Goal: Task Accomplishment & Management: Manage account settings

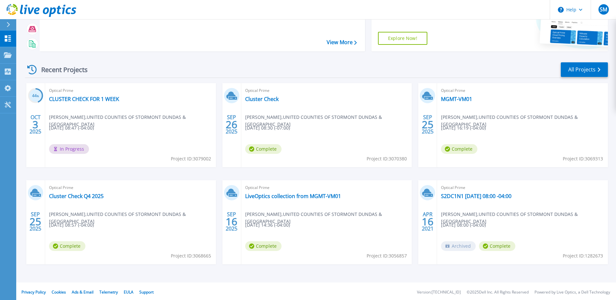
scroll to position [60, 0]
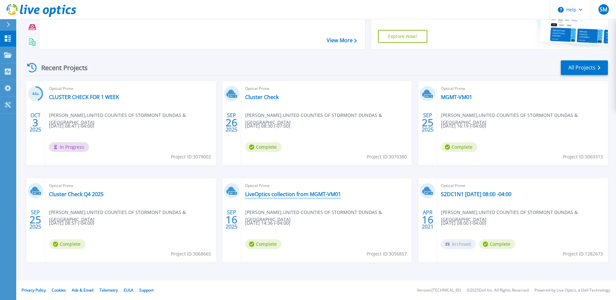
click at [304, 192] on link "LiveOptics collection from MGMT-VM01" at bounding box center [293, 194] width 96 height 6
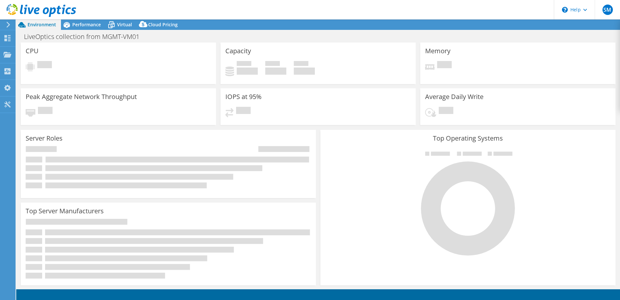
select select "USD"
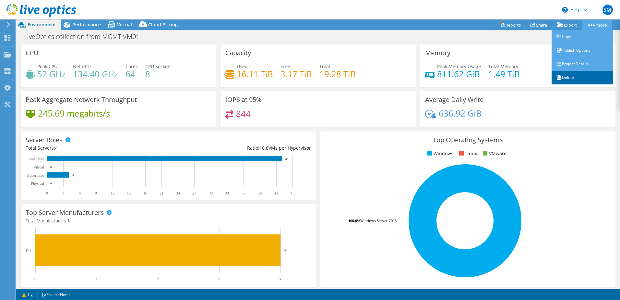
click at [572, 74] on link "Delete" at bounding box center [583, 78] width 62 height 14
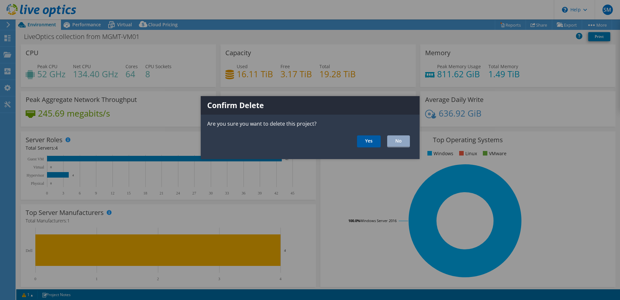
click at [367, 142] on link "Yes" at bounding box center [369, 141] width 24 height 12
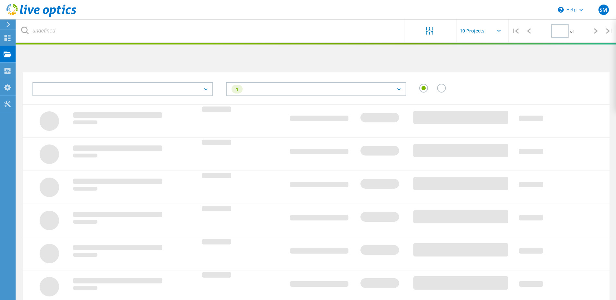
type input "1"
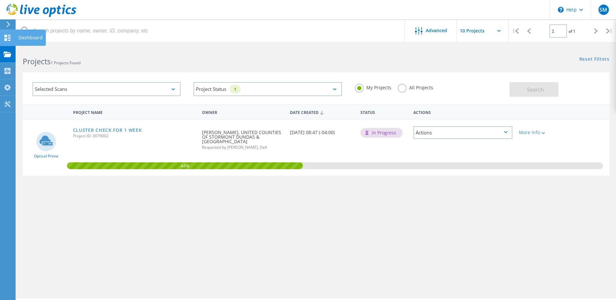
click at [11, 35] on icon at bounding box center [8, 38] width 8 height 6
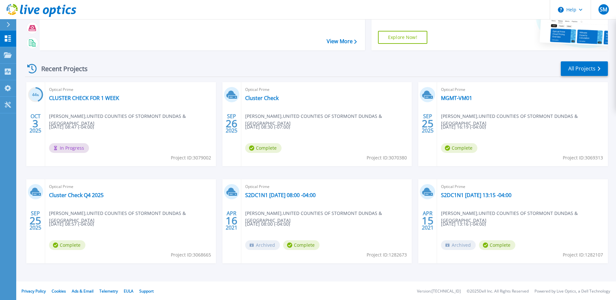
scroll to position [60, 0]
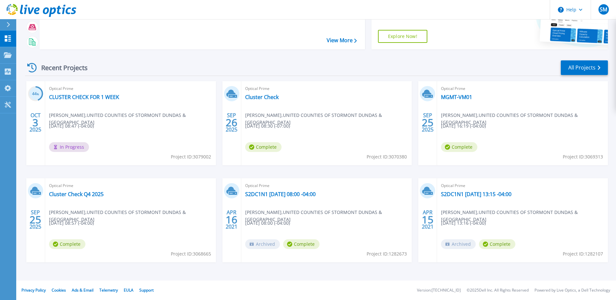
click at [149, 202] on div "Optical Prime Cluster Check Q4 2025 Serge Martin , UNITED COUNTIES OF STORMONT …" at bounding box center [130, 220] width 171 height 84
click at [88, 194] on link "Cluster Check Q4 2025" at bounding box center [76, 194] width 55 height 6
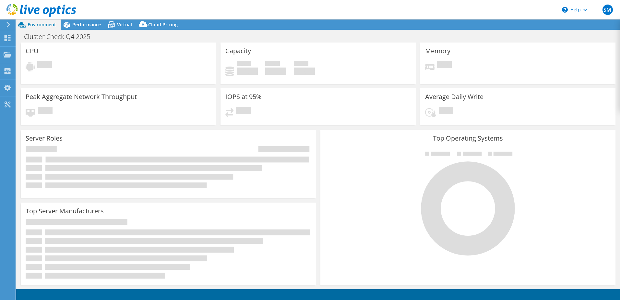
select select "USD"
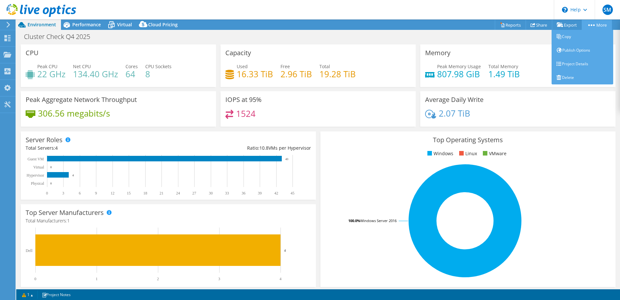
click at [586, 27] on link "More" at bounding box center [597, 25] width 30 height 10
click at [562, 75] on link "Delete" at bounding box center [583, 78] width 62 height 14
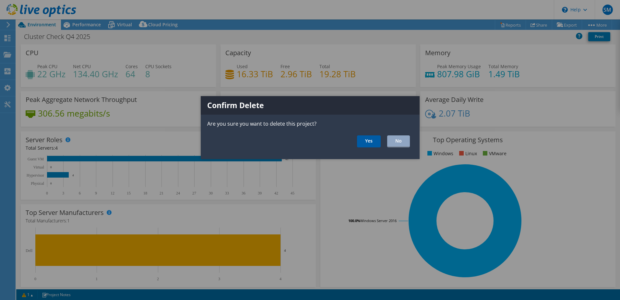
click at [372, 141] on link "Yes" at bounding box center [369, 141] width 24 height 12
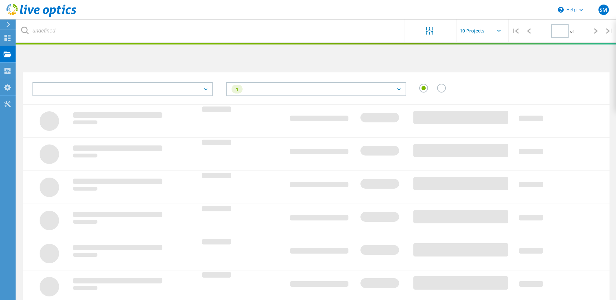
type input "1"
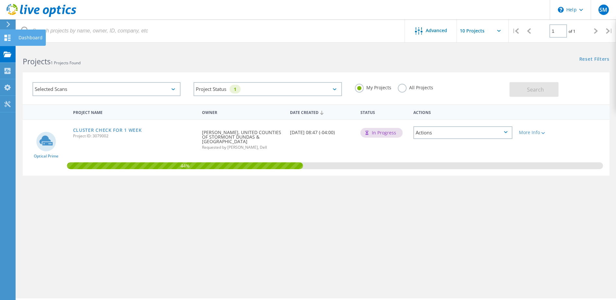
click at [5, 37] on use at bounding box center [8, 38] width 6 height 6
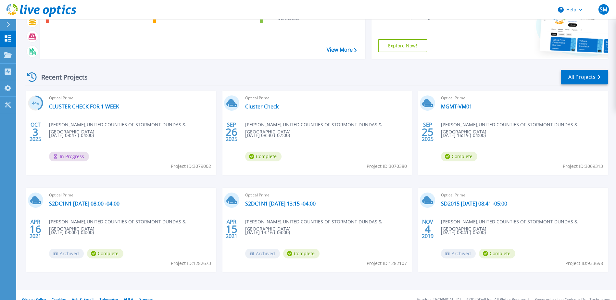
scroll to position [60, 0]
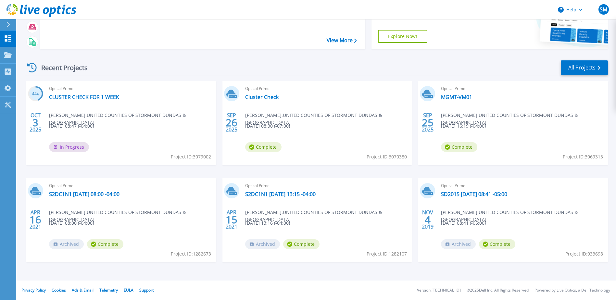
click at [497, 93] on div "Optical Prime MGMT-VM01 Serge Martin , UNITED COUNTIES OF STORMONT DUNDAS & GLE…" at bounding box center [522, 123] width 171 height 84
click at [454, 99] on link "MGMT-VM01" at bounding box center [456, 97] width 31 height 6
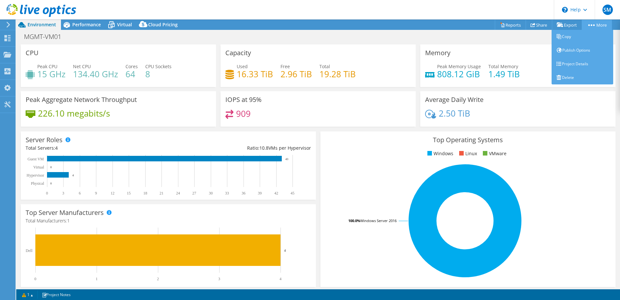
click at [589, 24] on icon at bounding box center [592, 25] width 6 height 2
click at [567, 76] on link "Delete" at bounding box center [583, 78] width 62 height 14
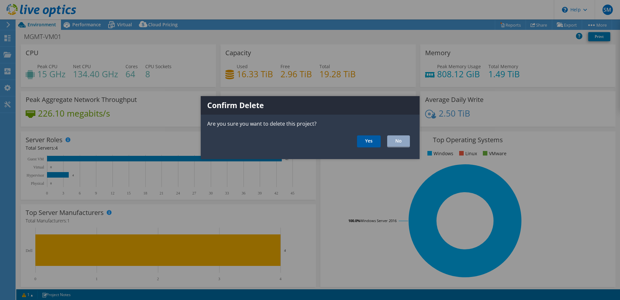
click at [373, 138] on link "Yes" at bounding box center [369, 141] width 24 height 12
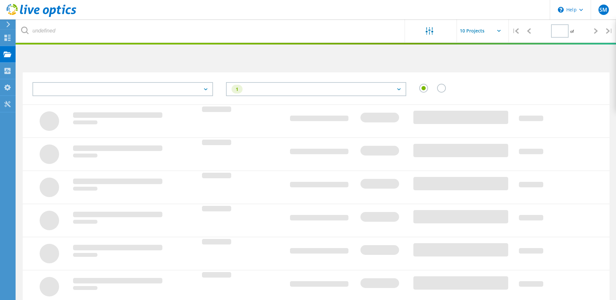
type input "1"
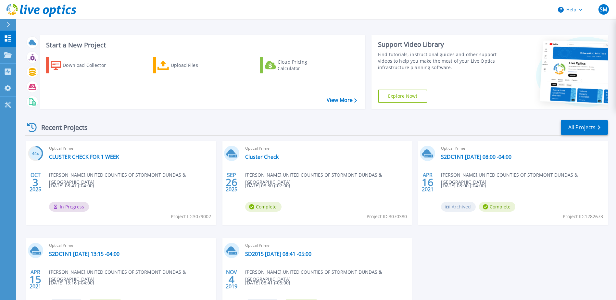
scroll to position [60, 0]
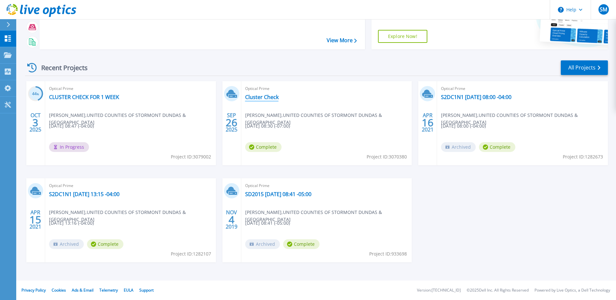
click at [254, 97] on link "Cluster Check" at bounding box center [261, 97] width 33 height 6
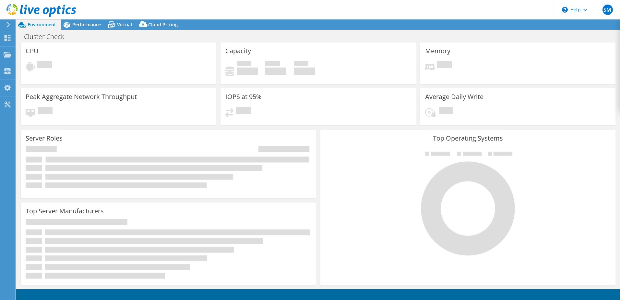
select select "USD"
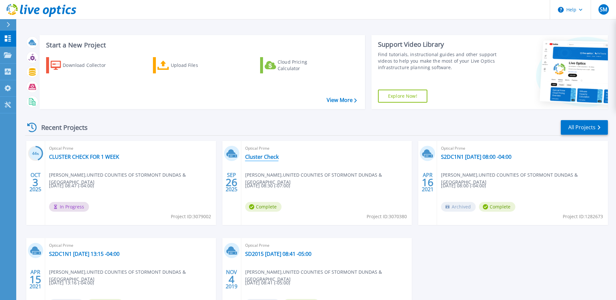
click at [262, 157] on link "Cluster Check" at bounding box center [261, 156] width 33 height 6
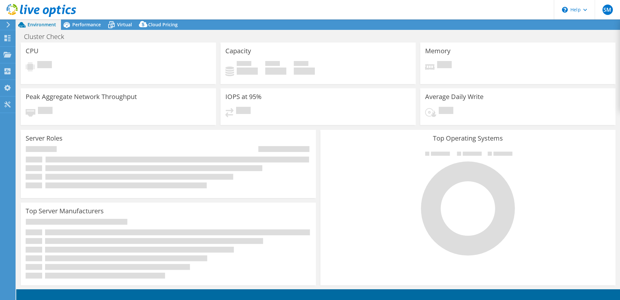
select select "USD"
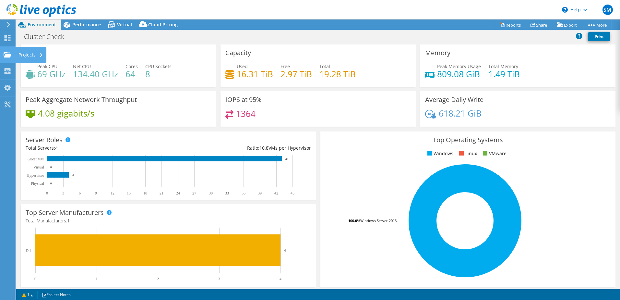
click at [8, 52] on icon at bounding box center [8, 55] width 8 height 6
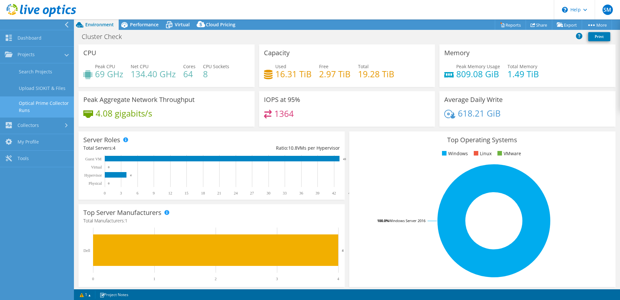
click at [29, 103] on link "Optical Prime Collector Runs" at bounding box center [37, 106] width 74 height 21
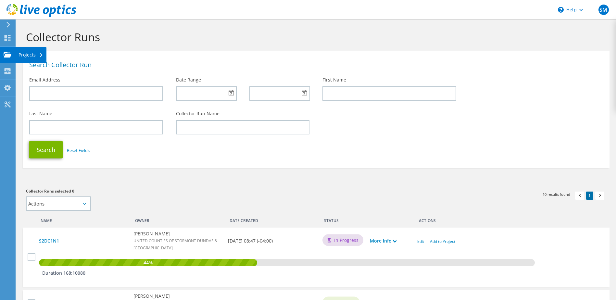
click at [8, 54] on icon at bounding box center [8, 55] width 8 height 6
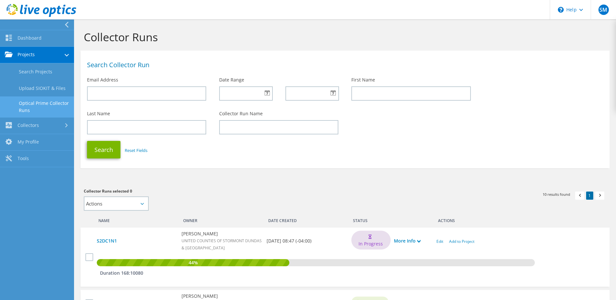
click at [12, 53] on icon at bounding box center [9, 54] width 8 height 6
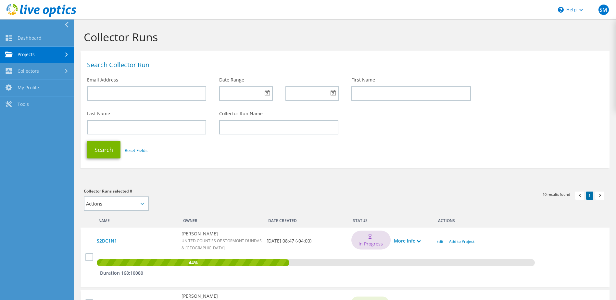
click at [12, 53] on icon at bounding box center [9, 54] width 8 height 6
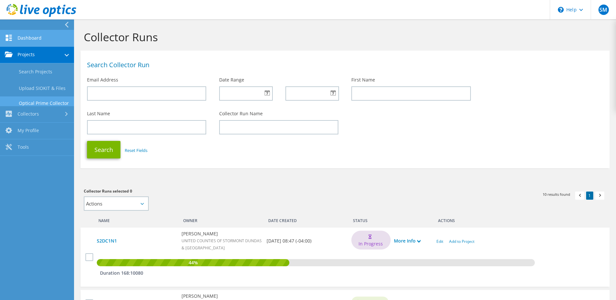
click at [18, 37] on link "Dashboard" at bounding box center [37, 38] width 74 height 17
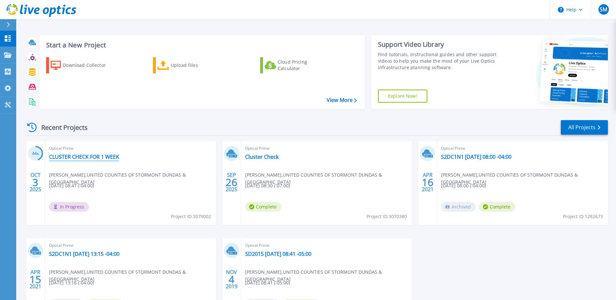
click at [65, 155] on link "CLUSTER CHECK FOR 1 WEEK" at bounding box center [84, 156] width 70 height 6
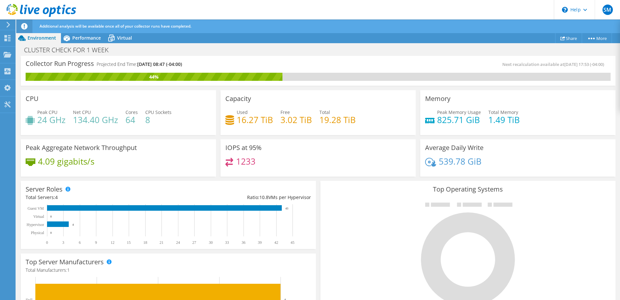
scroll to position [195, 0]
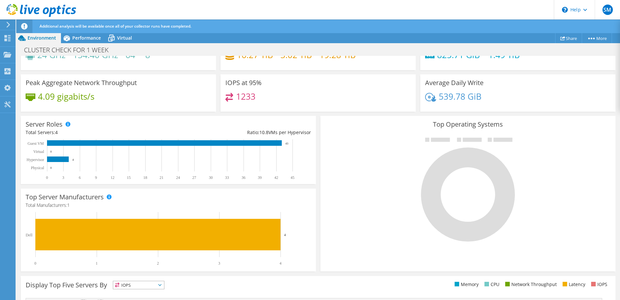
click at [370, 219] on div at bounding box center [468, 188] width 286 height 109
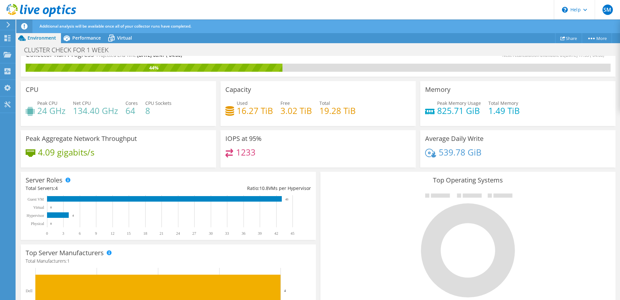
scroll to position [0, 0]
